Goal: Task Accomplishment & Management: Manage account settings

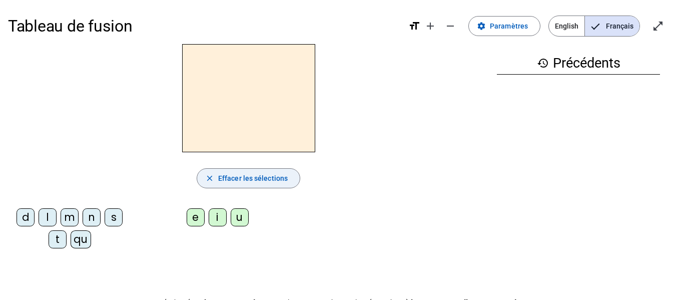
click at [264, 180] on span "Effacer les sélections" at bounding box center [253, 178] width 70 height 12
click at [264, 174] on span "Effacer les sélections" at bounding box center [253, 178] width 70 height 12
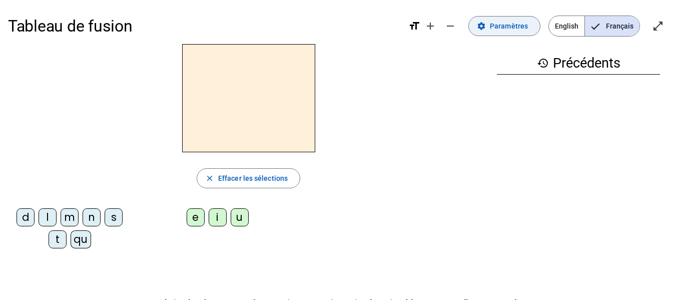
click at [491, 29] on span at bounding box center [504, 26] width 71 height 24
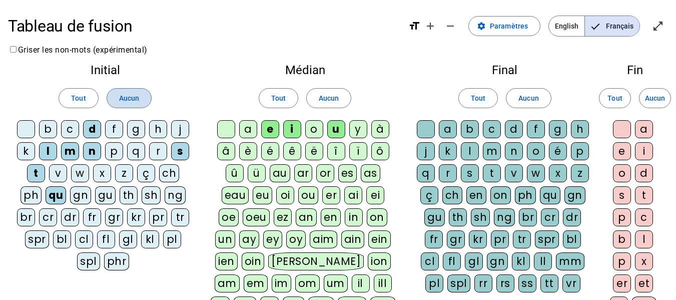
click at [126, 98] on span "Aucun" at bounding box center [129, 98] width 20 height 12
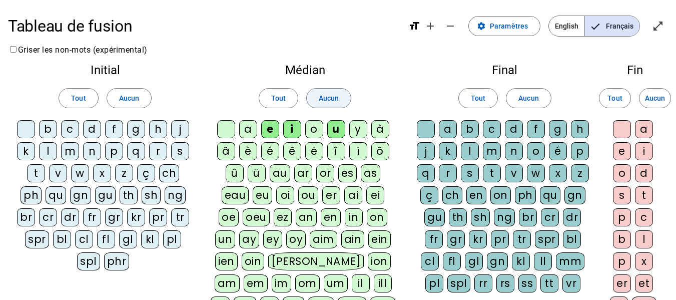
click at [324, 94] on span "Aucun" at bounding box center [329, 98] width 20 height 12
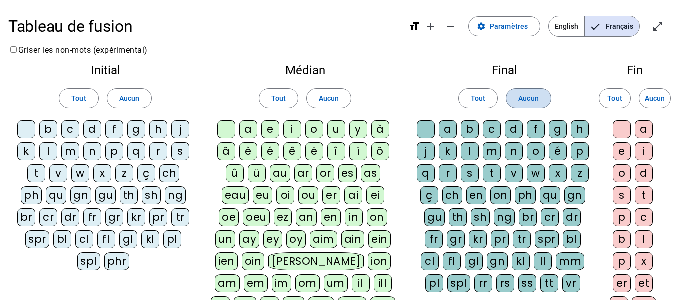
click at [531, 101] on span "Aucun" at bounding box center [528, 98] width 20 height 12
click at [90, 152] on div "n" at bounding box center [92, 151] width 18 height 18
click at [48, 150] on div "l" at bounding box center [48, 151] width 18 height 18
click at [47, 129] on div "b" at bounding box center [48, 129] width 18 height 18
click at [63, 128] on div "c" at bounding box center [70, 129] width 18 height 18
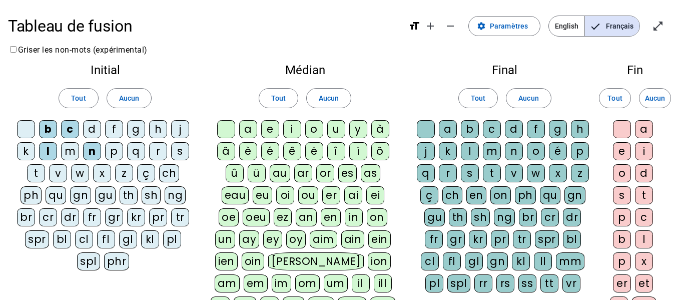
click at [123, 173] on div "z" at bounding box center [124, 173] width 18 height 18
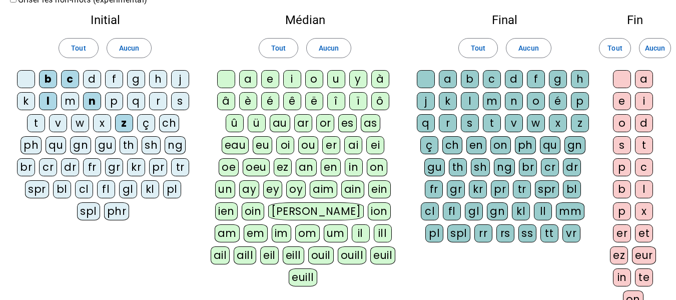
click at [311, 79] on div "o" at bounding box center [314, 79] width 18 height 18
click at [538, 100] on div "o" at bounding box center [536, 101] width 18 height 18
click at [559, 104] on div "é" at bounding box center [558, 101] width 18 height 18
click at [443, 74] on div "a" at bounding box center [448, 79] width 18 height 18
click at [66, 189] on div "bl" at bounding box center [62, 189] width 18 height 18
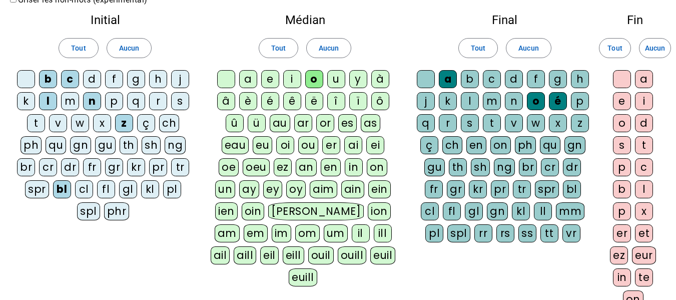
click at [88, 190] on div "cl" at bounding box center [84, 189] width 18 height 18
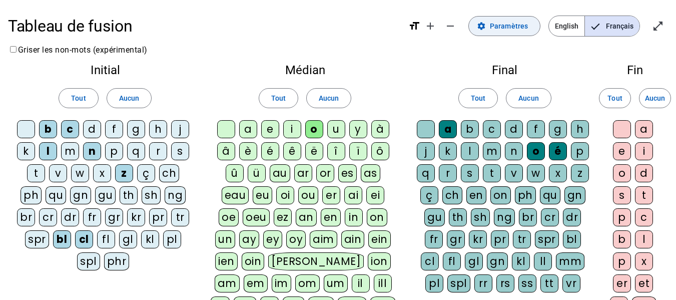
click at [526, 27] on span "Paramètres" at bounding box center [509, 26] width 38 height 12
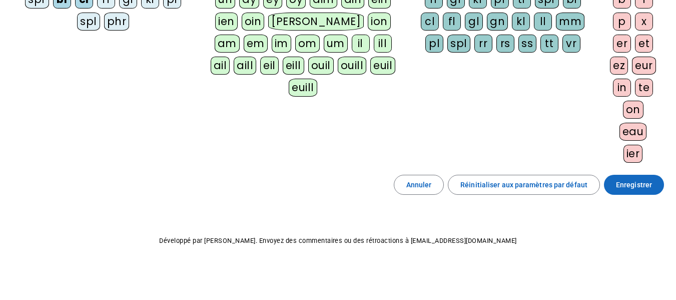
click at [627, 176] on span at bounding box center [634, 185] width 60 height 24
